Goal: Task Accomplishment & Management: Use online tool/utility

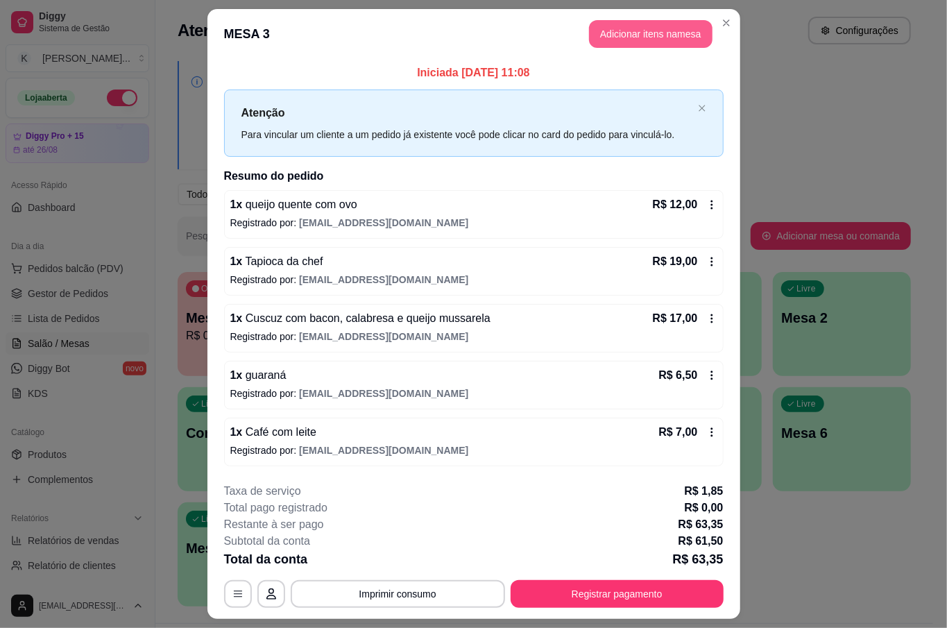
click at [666, 22] on button "Adicionar itens na mesa" at bounding box center [651, 34] width 124 height 28
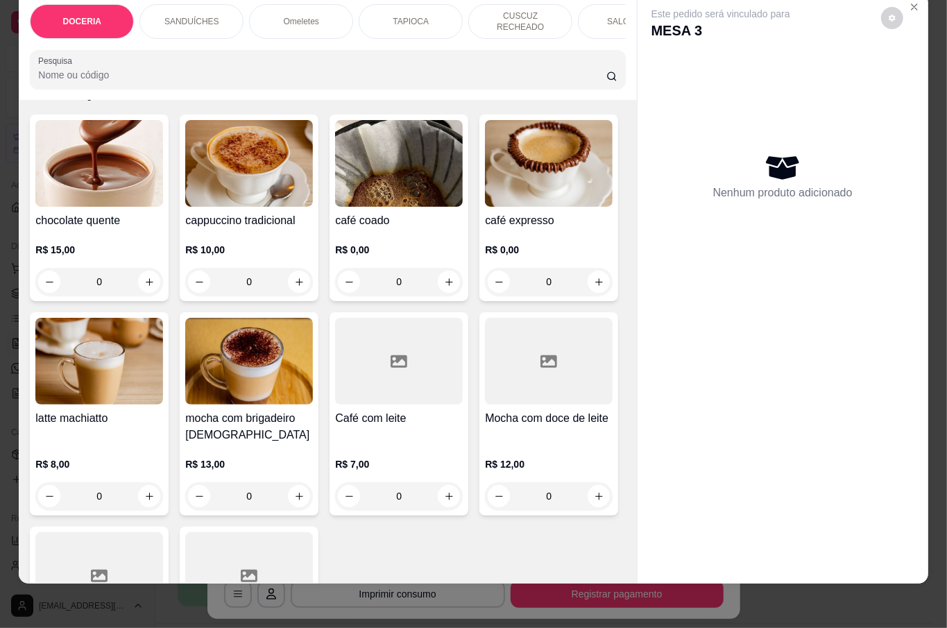
scroll to position [2591, 0]
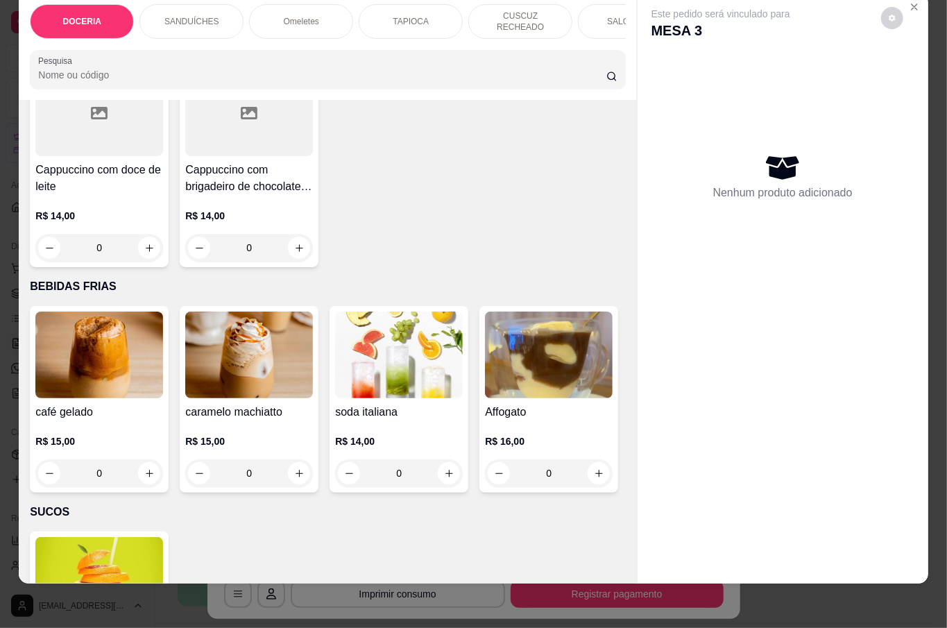
click at [335, 47] on div "0" at bounding box center [399, 33] width 128 height 28
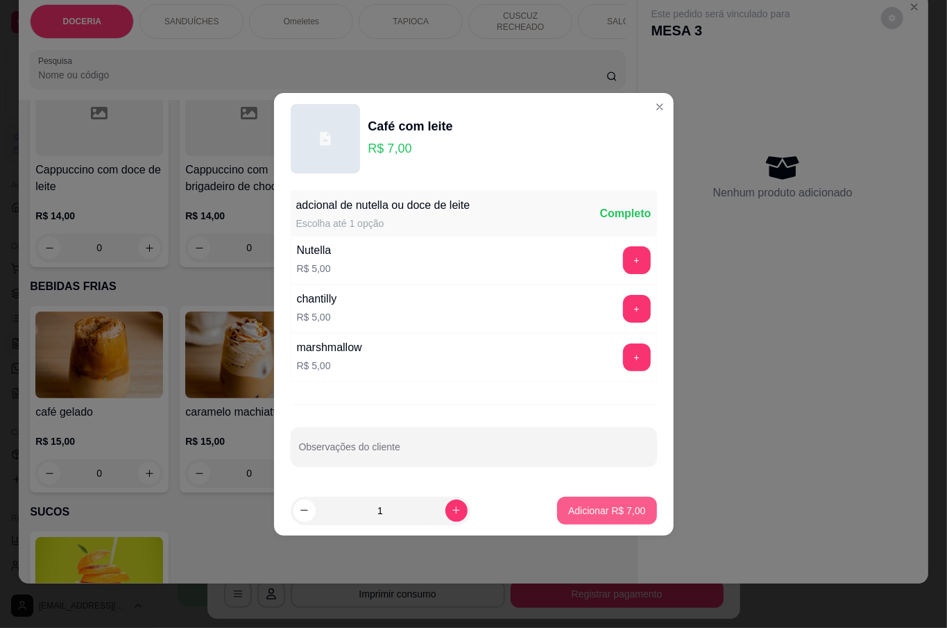
click at [636, 516] on button "Adicionar R$ 7,00" at bounding box center [606, 511] width 99 height 28
type input "1"
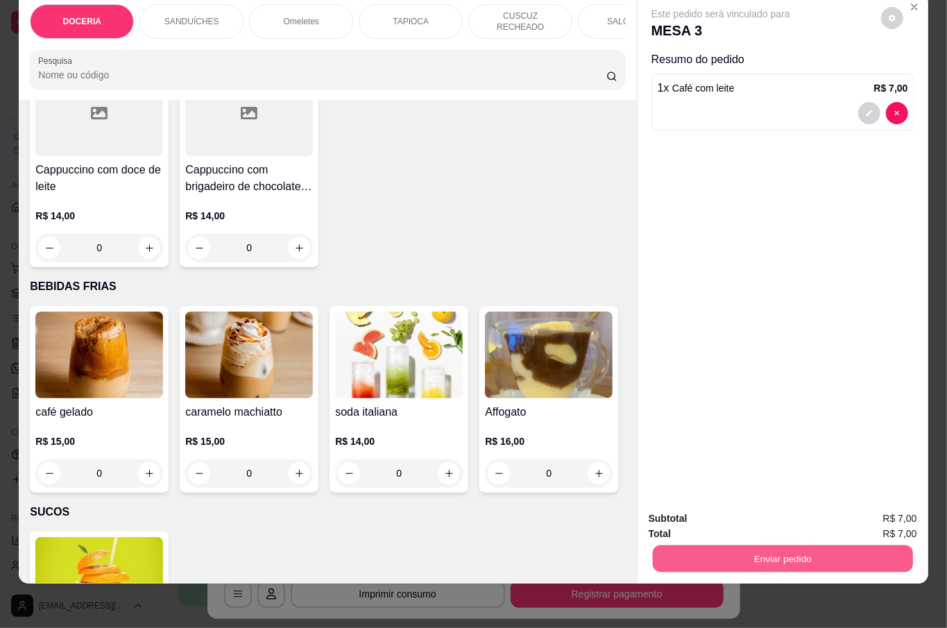
click at [784, 545] on button "Enviar pedido" at bounding box center [782, 558] width 260 height 27
click at [770, 507] on button "Não registrar e enviar pedido" at bounding box center [736, 511] width 140 height 26
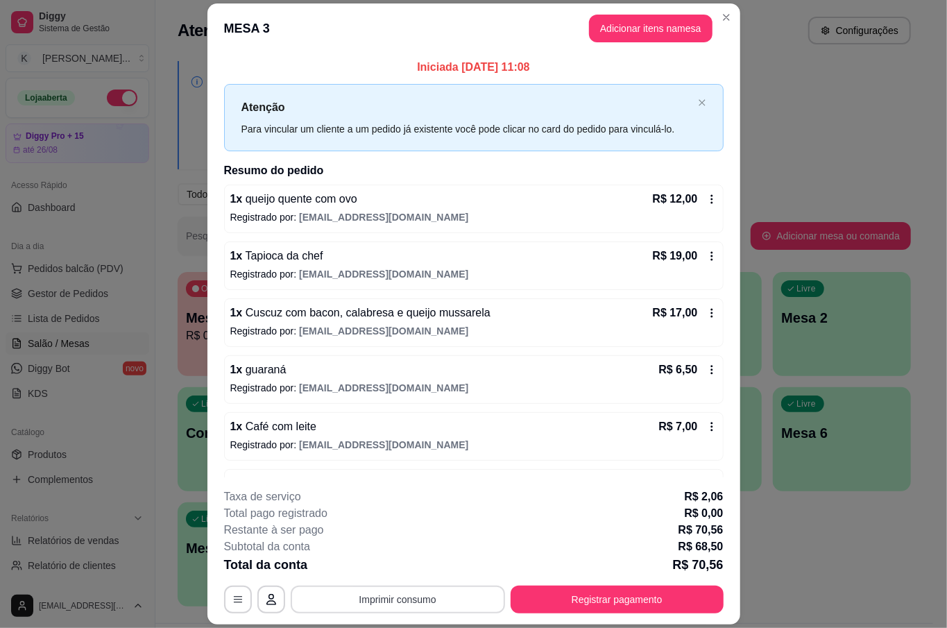
click at [419, 595] on button "Imprimir consumo" at bounding box center [398, 600] width 214 height 28
click at [632, 600] on button "Registrar pagamento" at bounding box center [617, 600] width 213 height 28
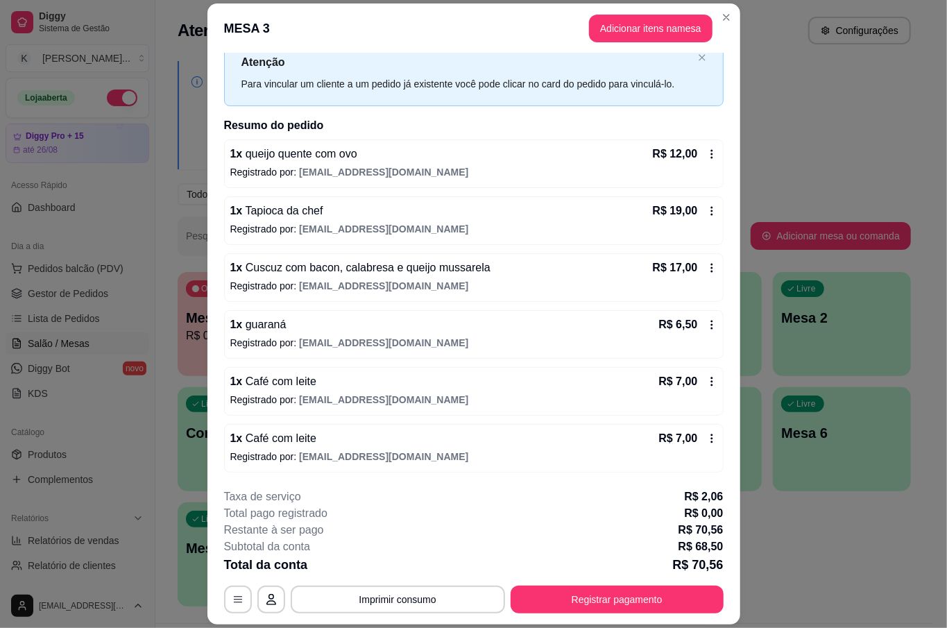
scroll to position [42, 0]
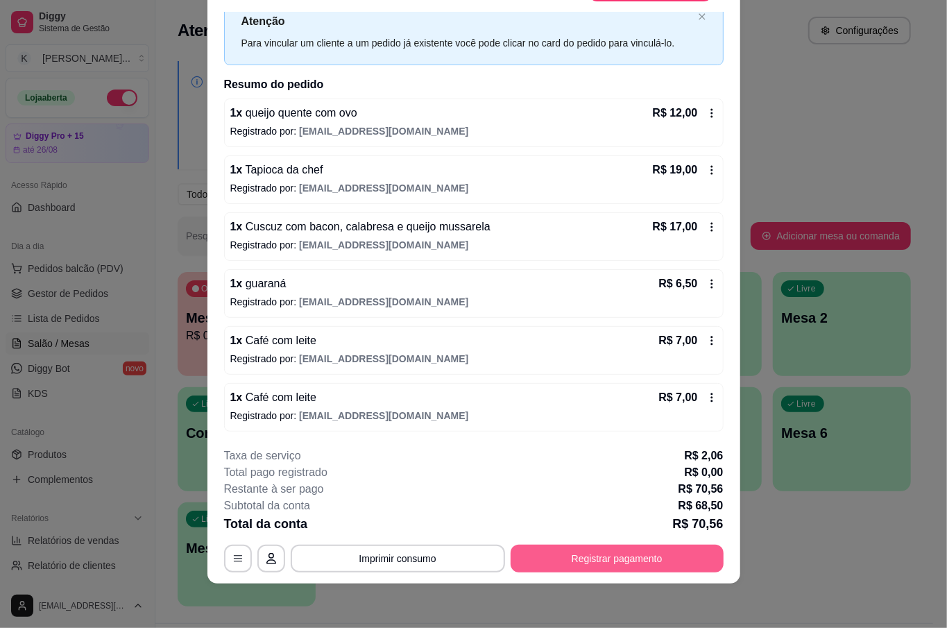
click at [626, 561] on button "Registrar pagamento" at bounding box center [617, 559] width 213 height 28
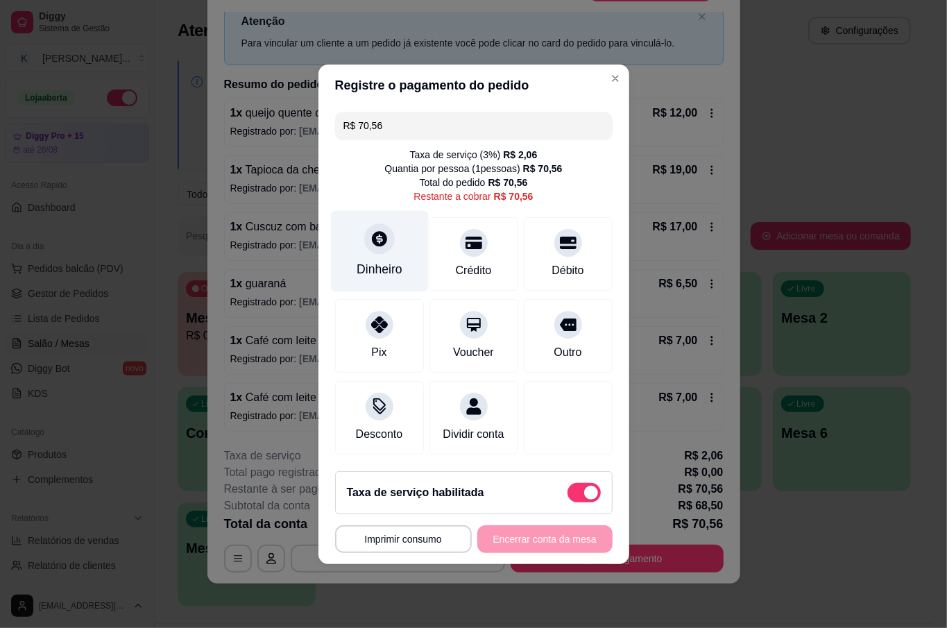
click at [370, 236] on icon at bounding box center [379, 239] width 18 height 18
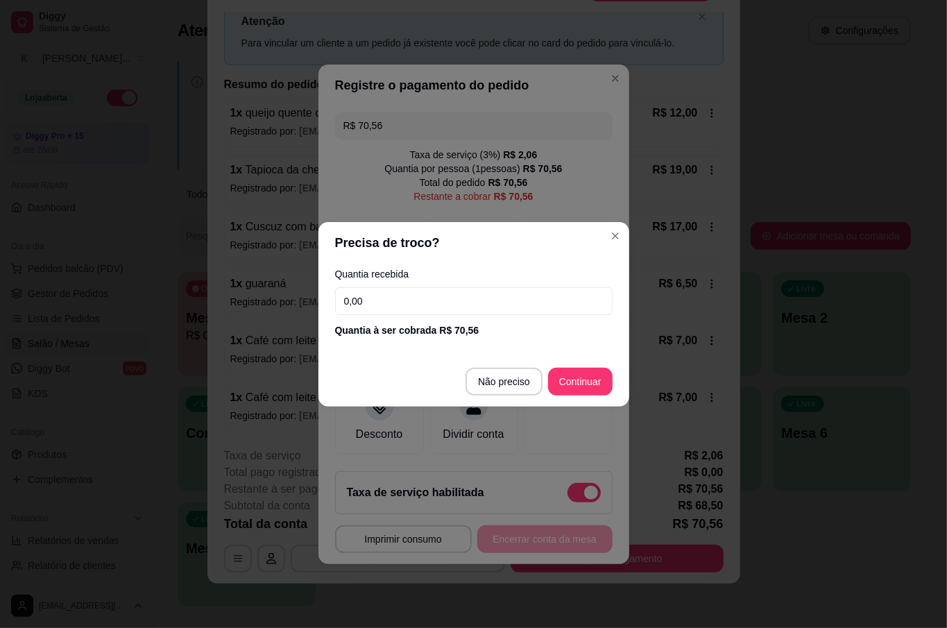
click at [386, 293] on input "0,00" at bounding box center [474, 301] width 278 height 28
type input "40,00"
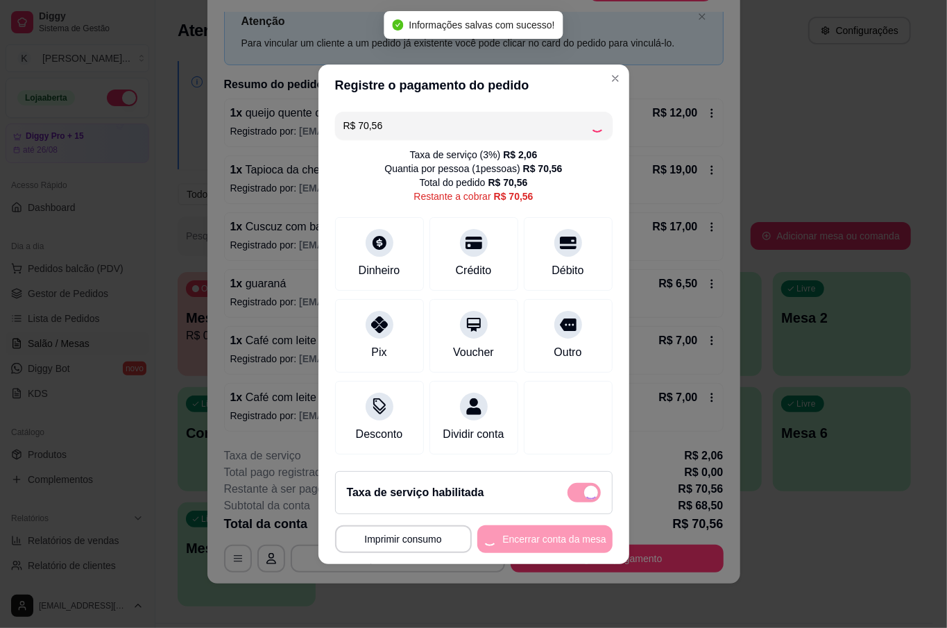
type input "R$ 0,00"
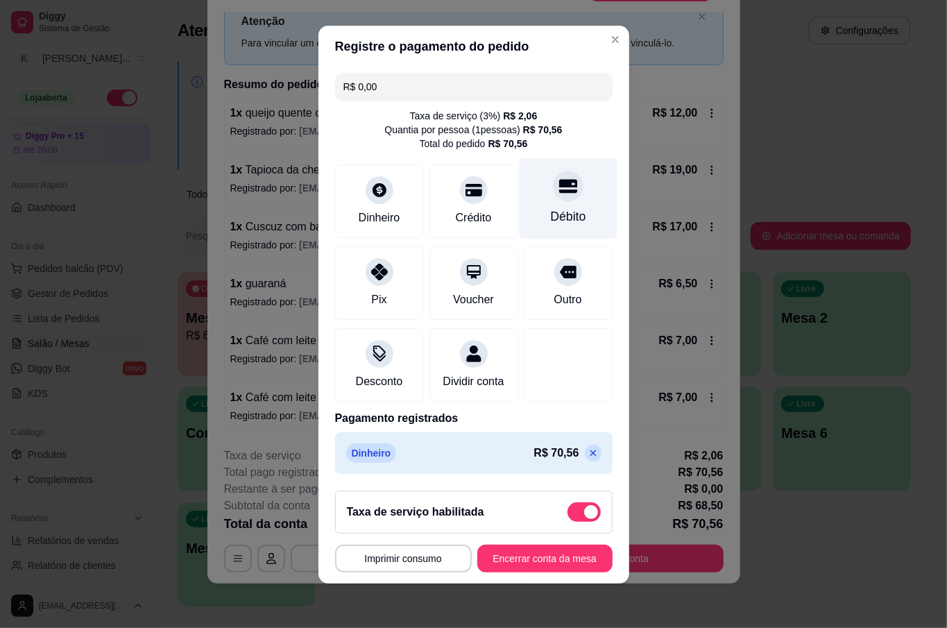
scroll to position [11, 0]
click at [553, 180] on div at bounding box center [568, 186] width 31 height 31
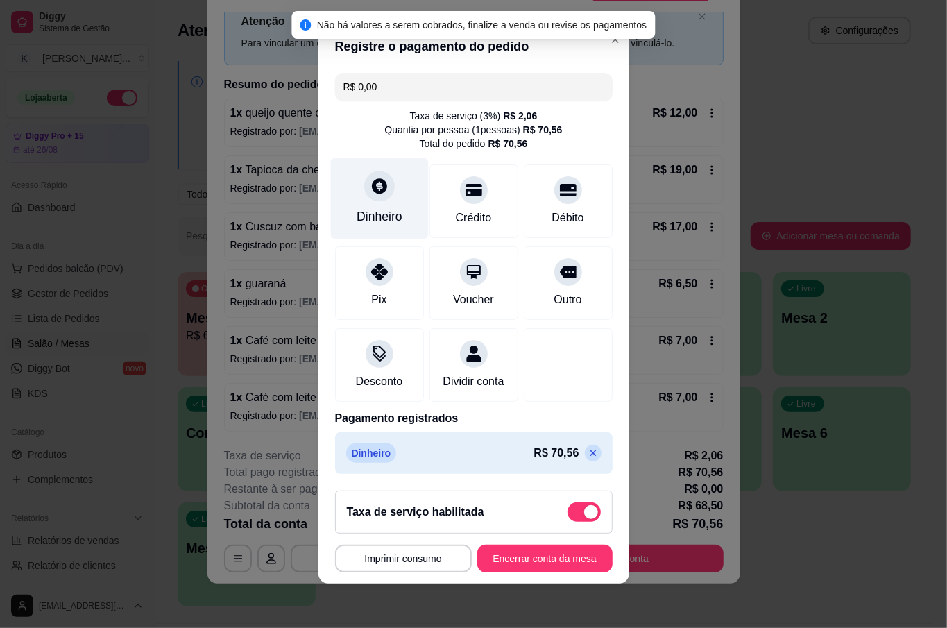
click at [372, 189] on div "Dinheiro" at bounding box center [379, 198] width 98 height 81
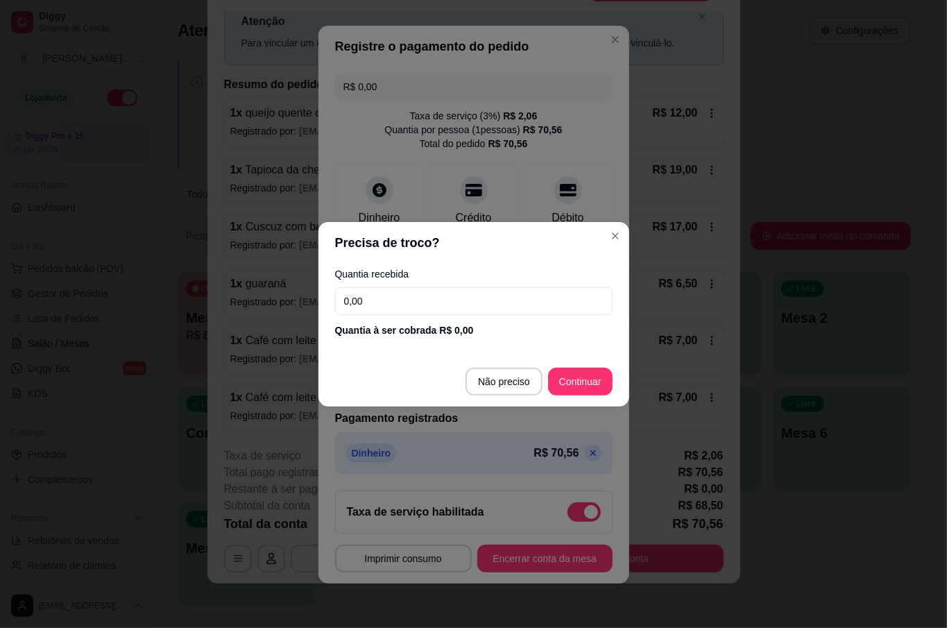
click at [404, 300] on input "0,00" at bounding box center [474, 301] width 278 height 28
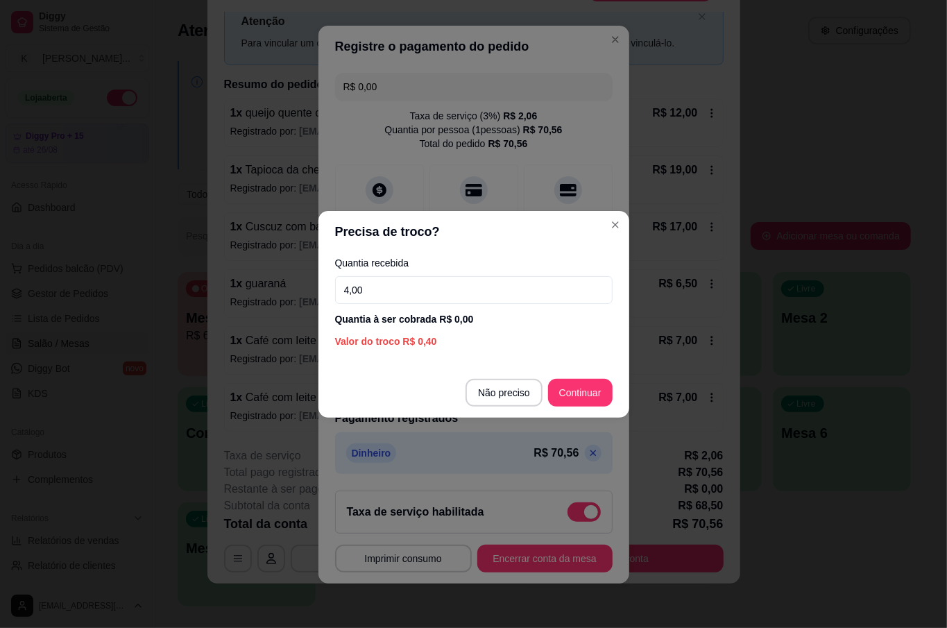
type input "40,00"
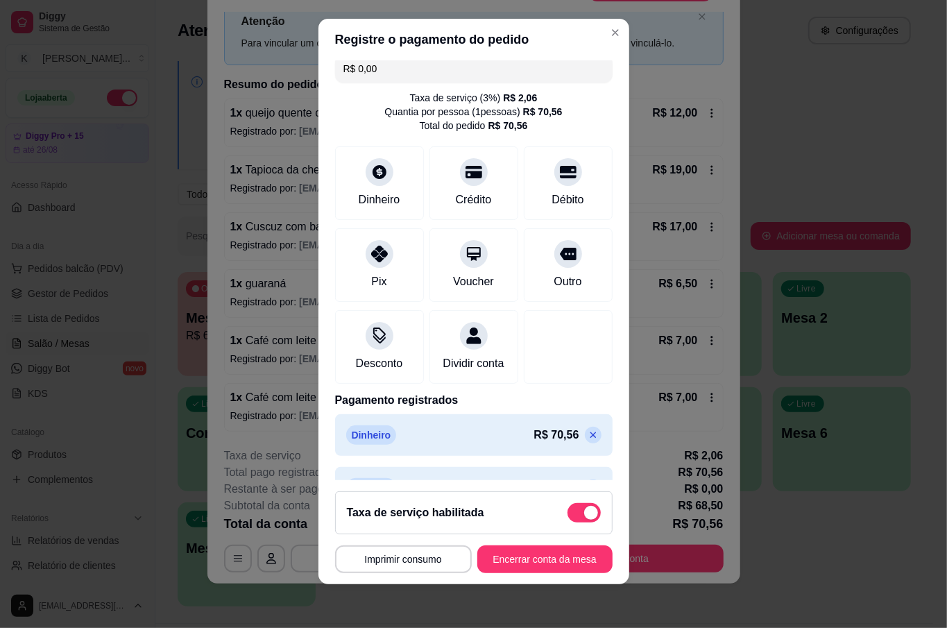
click at [550, 542] on footer "**********" at bounding box center [474, 532] width 311 height 104
click at [550, 556] on button "Encerrar conta da mesa" at bounding box center [544, 559] width 135 height 28
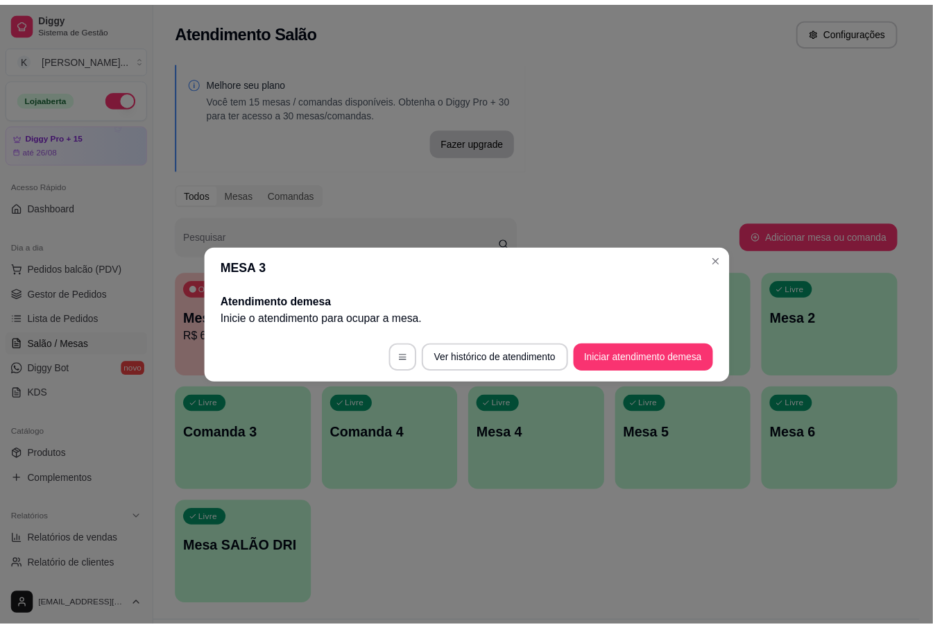
scroll to position [0, 0]
